Goal: Register for event/course

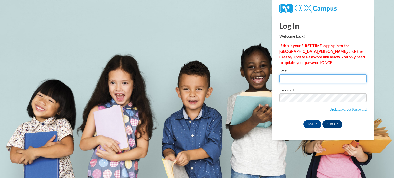
click at [286, 80] on input "Email" at bounding box center [322, 78] width 87 height 9
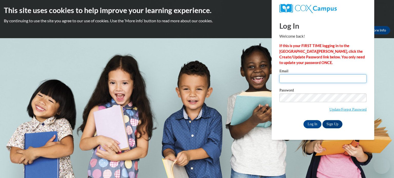
type input "[EMAIL_ADDRESS][DOMAIN_NAME]"
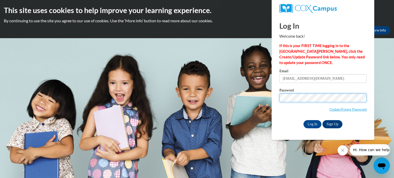
click at [303, 120] on input "Log In" at bounding box center [312, 124] width 18 height 8
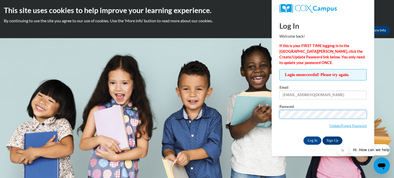
click at [303, 137] on input "Log In" at bounding box center [312, 141] width 18 height 8
click at [330, 140] on link "Sign Up" at bounding box center [332, 141] width 20 height 8
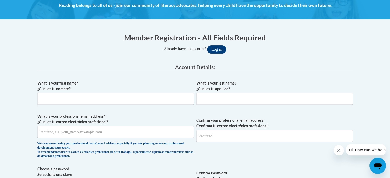
scroll to position [103, 0]
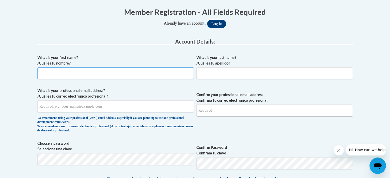
click at [74, 73] on input "What is your first name? ¿Cuál es tu nombre?" at bounding box center [115, 73] width 156 height 12
type input "Paula"
type input "Doty"
type input "[EMAIL_ADDRESS][DOMAIN_NAME]"
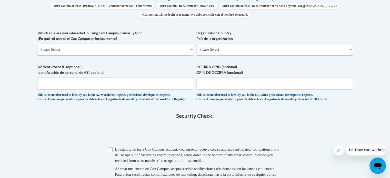
scroll to position [308, 0]
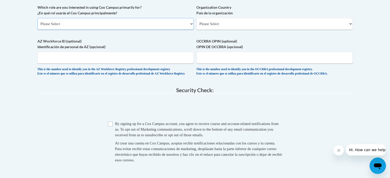
click at [191, 24] on select "Please Select College/University | Colegio/Universidad Community/Nonprofit Part…" at bounding box center [115, 24] width 156 height 12
select select "fbf2d438-af2f-41f8-98f1-81c410e29de3"
click at [37, 18] on select "Please Select College/University | Colegio/Universidad Community/Nonprofit Part…" at bounding box center [115, 24] width 156 height 12
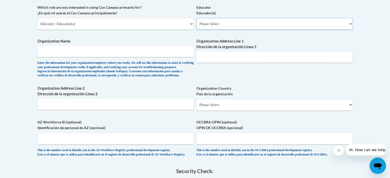
click at [225, 22] on select "Please Select Early Learning/Daycare Teacher/Family Home Care Provider | Maestr…" at bounding box center [274, 24] width 156 height 12
select select "5455f13f-8aeb-4200-a53b-f3dbe28286cf"
click at [196, 18] on select "Please Select Early Learning/Daycare Teacher/Family Home Care Provider | Maestr…" at bounding box center [274, 24] width 156 height 12
click at [85, 51] on input "Organization Name" at bounding box center [115, 51] width 156 height 12
type input "TREVOR WILMOT SCHOOL"
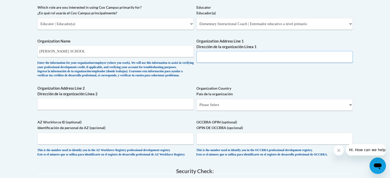
type input "26325 Wilmot Road"
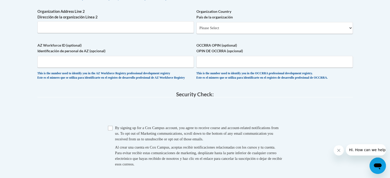
scroll to position [359, 0]
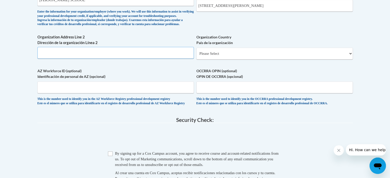
click at [56, 58] on input "Organization Address Line 2 Dirección de la organización Línea 2" at bounding box center [115, 53] width 156 height 12
type input "26325 Wilmot Road"
click at [241, 59] on select "Please Select United States | Estados Unidos Outside of the United States | Fue…" at bounding box center [274, 54] width 156 height 12
select select "ad49bcad-a171-4b2e-b99c-48b446064914"
click at [196, 56] on select "Please Select United States | Estados Unidos Outside of the United States | Fue…" at bounding box center [274, 54] width 156 height 12
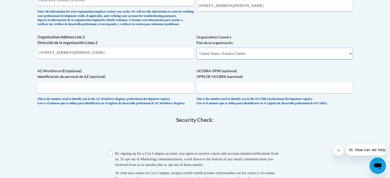
select select
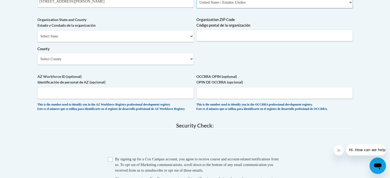
scroll to position [333, 0]
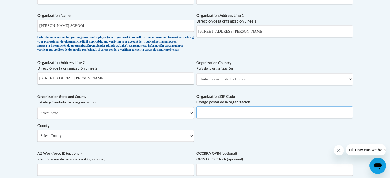
click at [222, 118] on input "Organization ZIP Code Código postal de la organización" at bounding box center [274, 112] width 156 height 12
type input "53179"
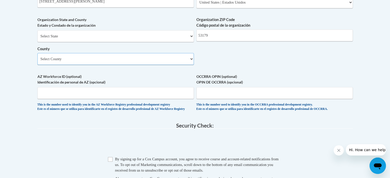
click at [57, 65] on select "Select County Adams Ashland Barron Bayfield Brown Buffalo Burnett Calumet Chipp…" at bounding box center [115, 59] width 156 height 12
select select "Kenosha"
click at [37, 62] on select "Select County Adams Ashland Barron Bayfield Brown Buffalo Burnett Calumet Chipp…" at bounding box center [115, 59] width 156 height 12
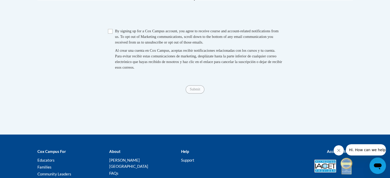
scroll to position [462, 0]
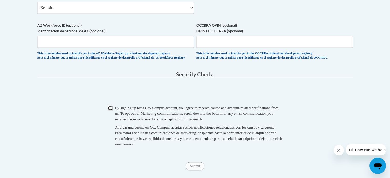
click at [111, 111] on input "Checkbox" at bounding box center [110, 108] width 5 height 5
checkbox input "true"
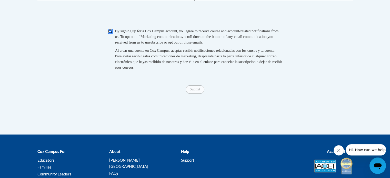
scroll to position [564, 0]
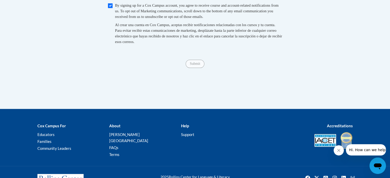
click at [196, 65] on span "Submit" at bounding box center [195, 63] width 18 height 4
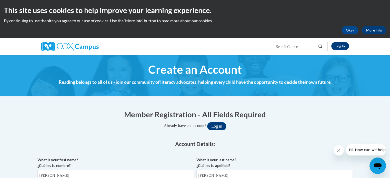
scroll to position [128, 0]
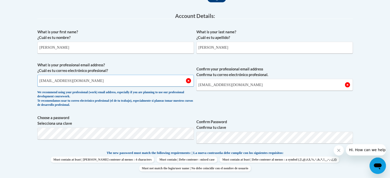
click at [120, 77] on input "[EMAIL_ADDRESS][DOMAIN_NAME]" at bounding box center [115, 81] width 156 height 12
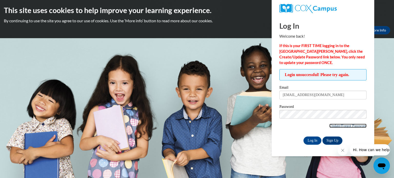
click at [352, 125] on link "Update/Forgot Password" at bounding box center [347, 126] width 37 height 4
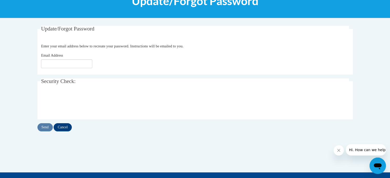
scroll to position [103, 0]
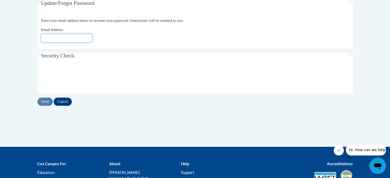
click at [64, 39] on input "Email Address" at bounding box center [66, 38] width 51 height 9
type input "[EMAIL_ADDRESS][DOMAIN_NAME]"
click at [45, 101] on input "Send" at bounding box center [44, 102] width 15 height 8
